Goal: Information Seeking & Learning: Learn about a topic

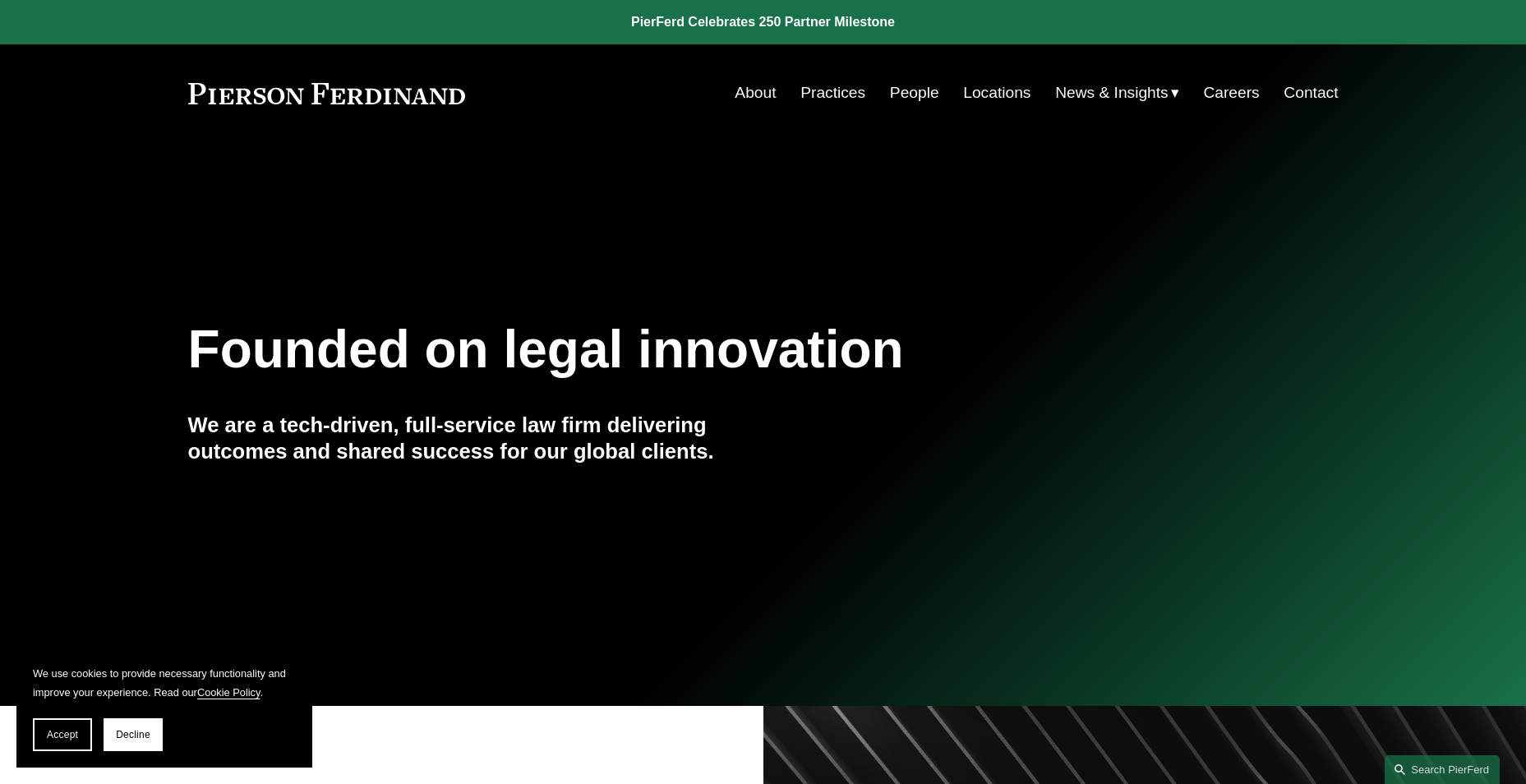
click at [928, 90] on link "People" at bounding box center [915, 93] width 49 height 32
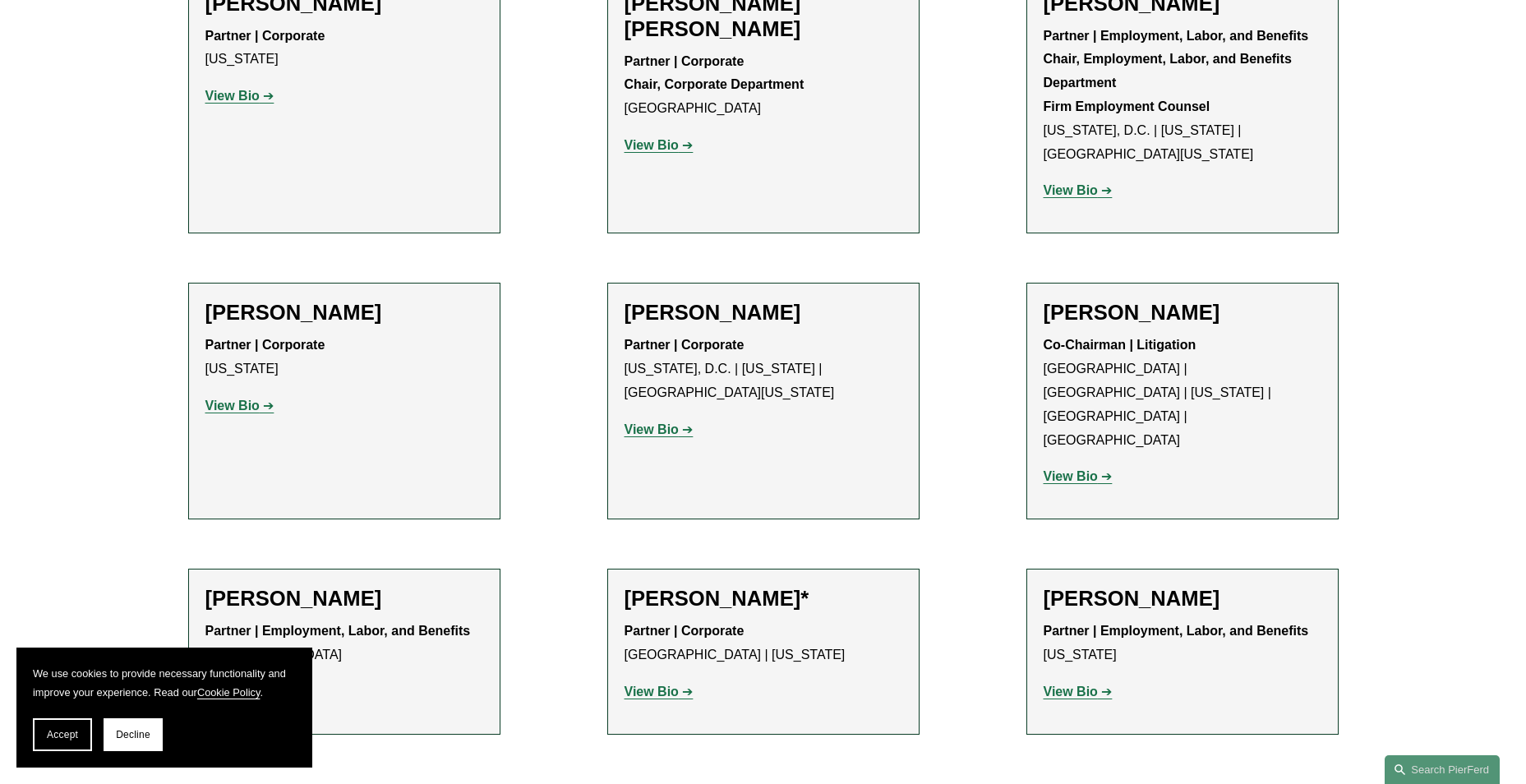
scroll to position [9715, 0]
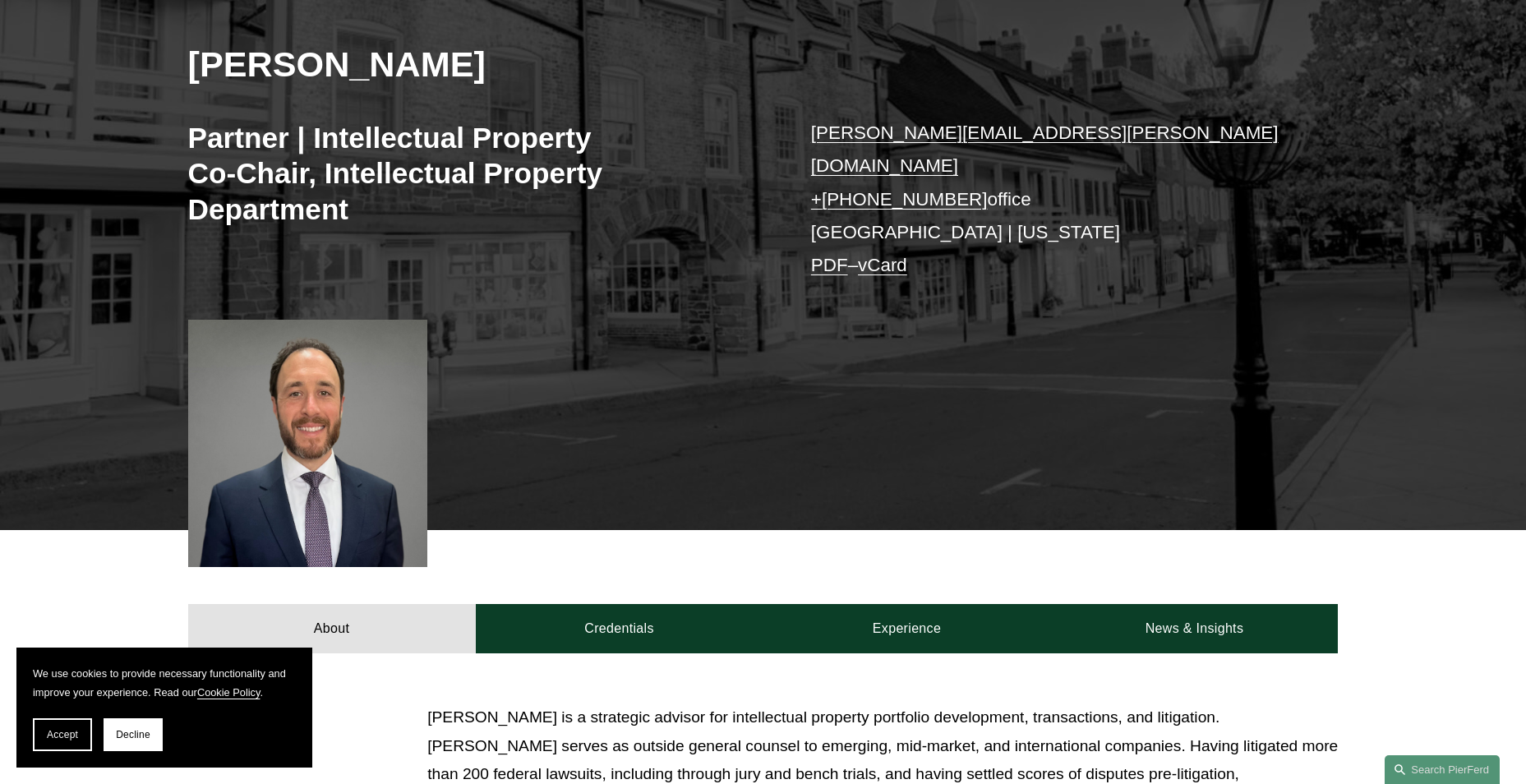
scroll to position [246, 0]
